Goal: Information Seeking & Learning: Find specific fact

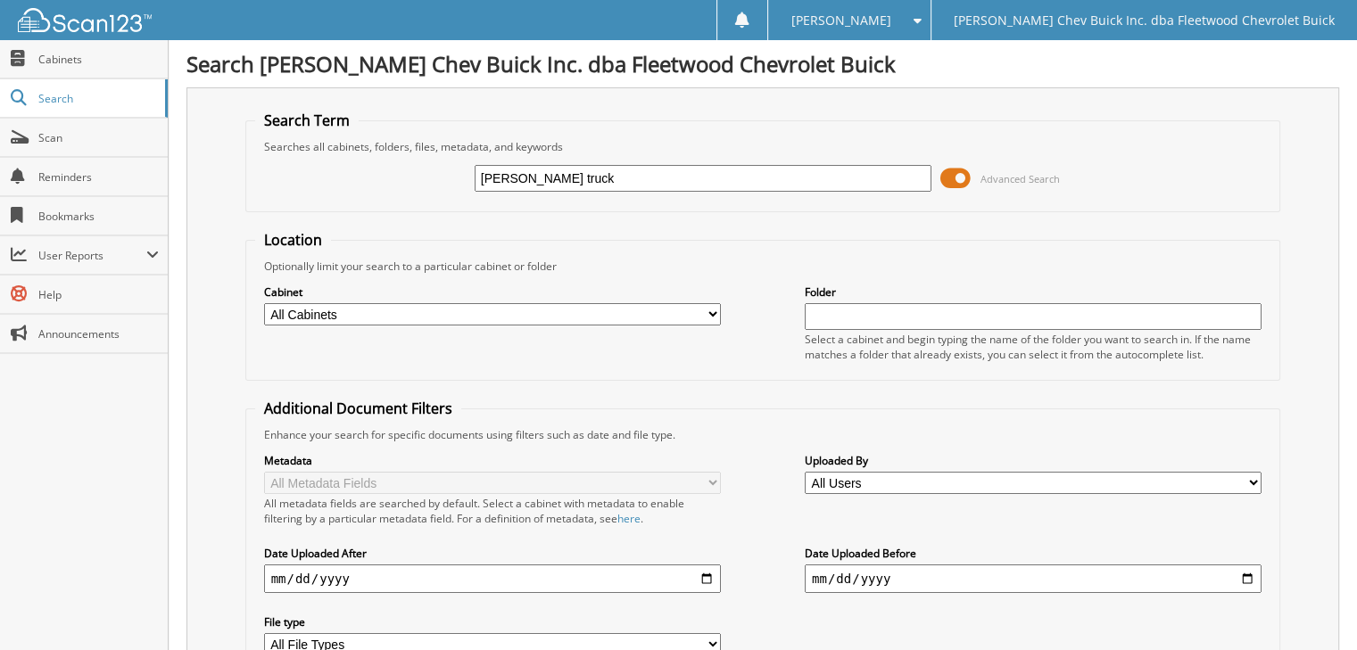
type input "[PERSON_NAME] truck"
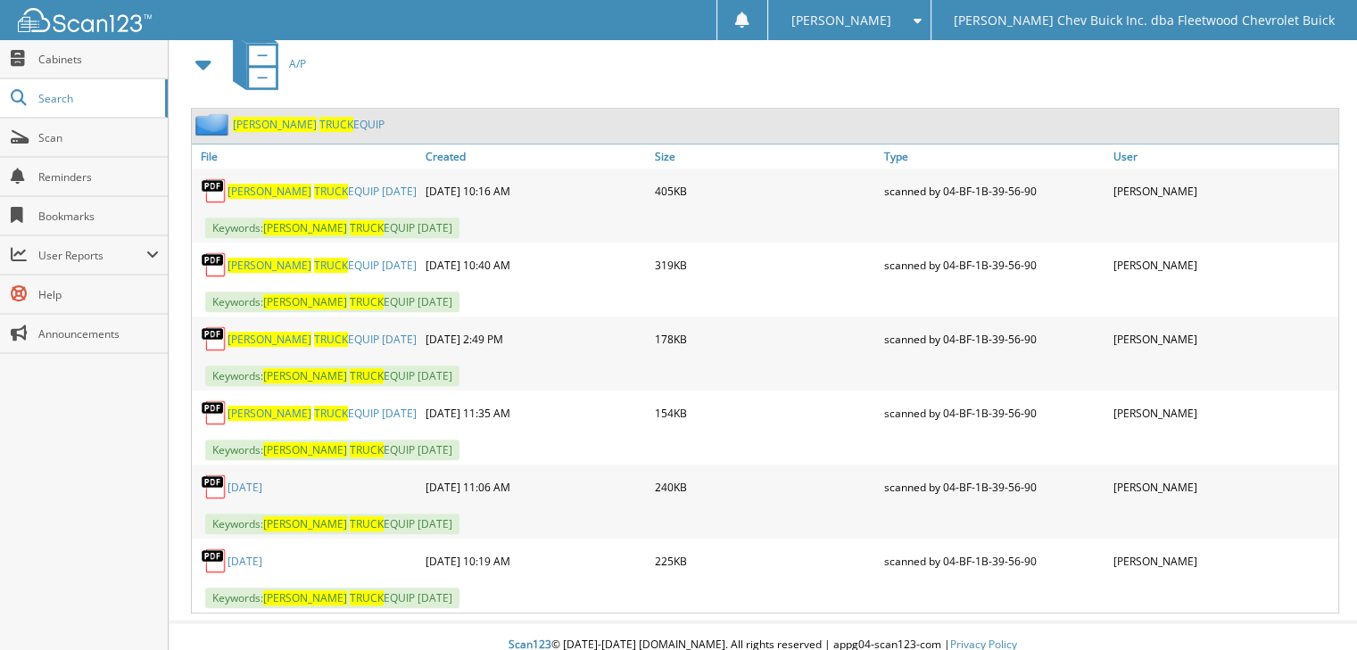
scroll to position [801, 0]
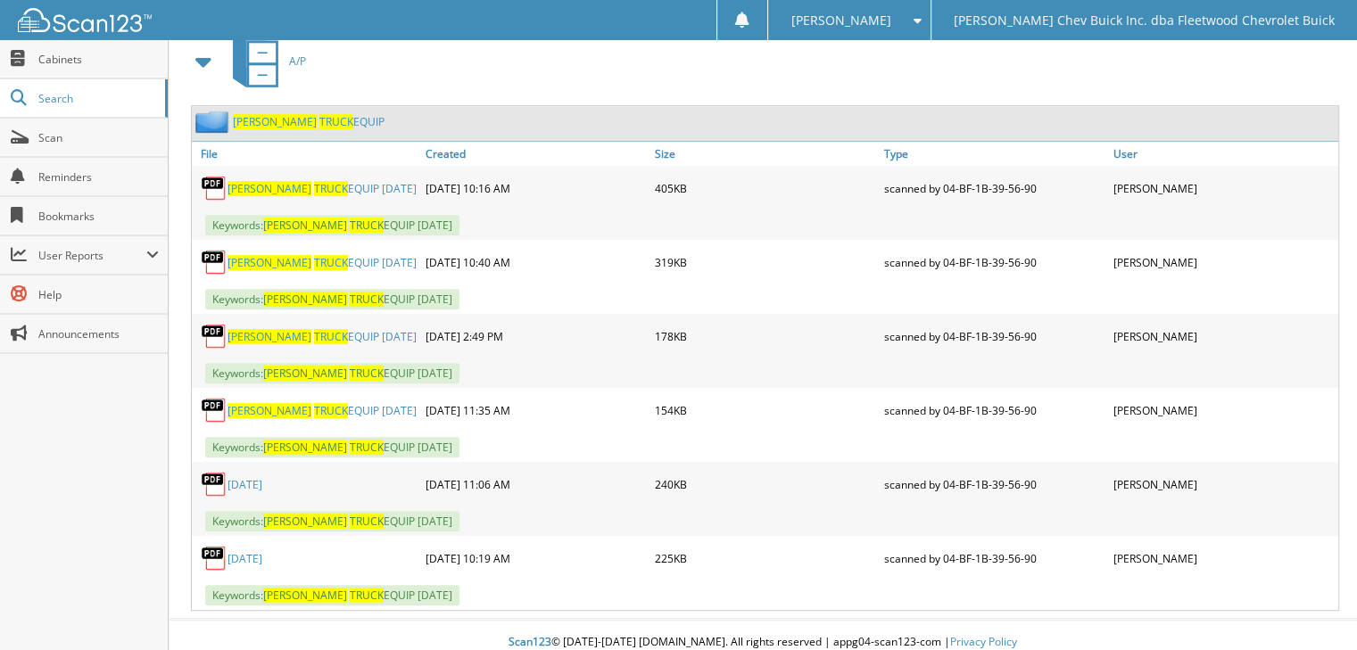
click at [259, 551] on link "[DATE]" at bounding box center [244, 558] width 35 height 15
